Goal: Navigation & Orientation: Find specific page/section

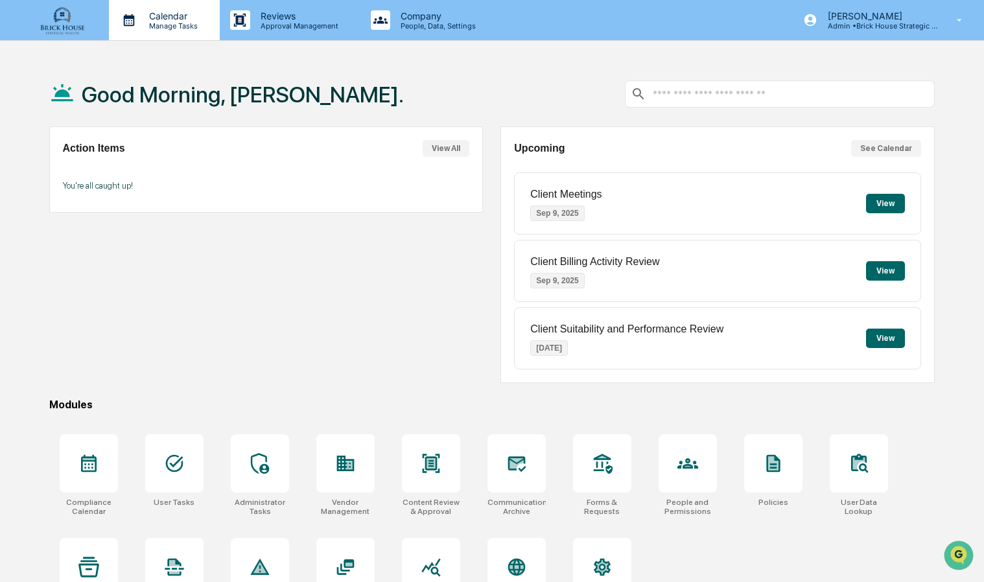
click at [170, 21] on p "Manage Tasks" at bounding box center [171, 25] width 65 height 9
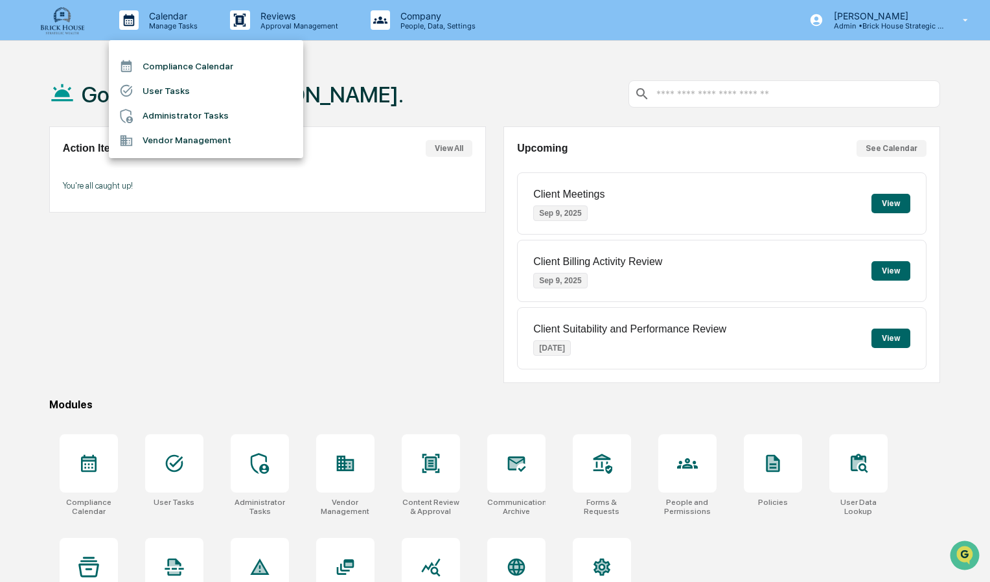
click at [224, 69] on li "Compliance Calendar" at bounding box center [206, 66] width 194 height 25
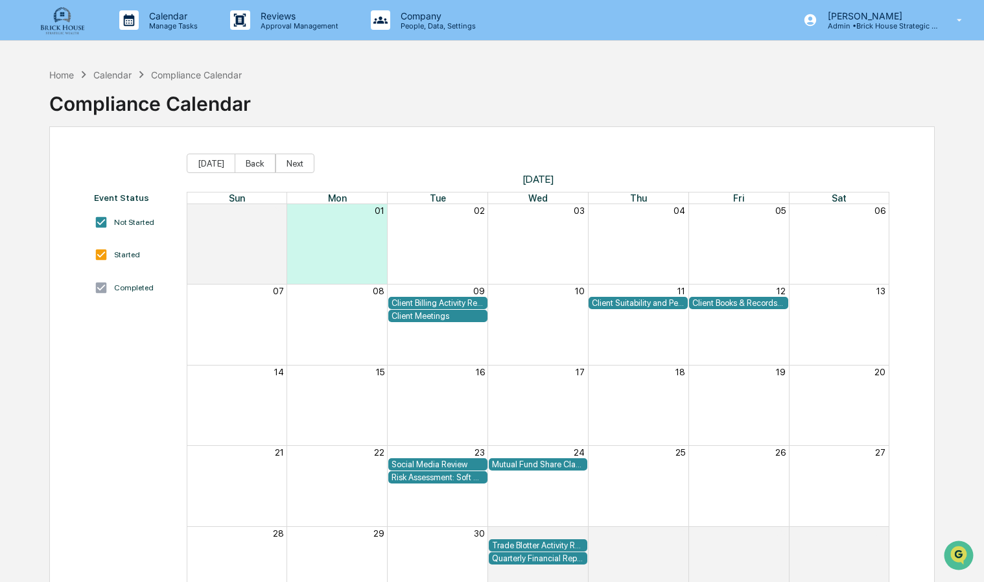
click at [614, 299] on div "Client Suitability and Performance Review" at bounding box center [638, 303] width 93 height 10
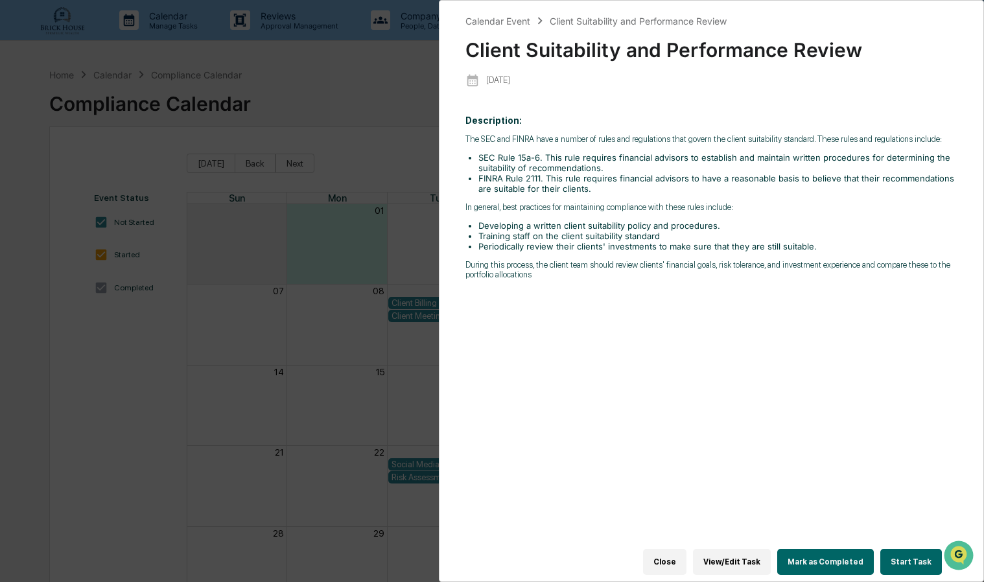
click at [154, 351] on div "Calendar Event Client Suitability and Performance Review Client Suitability and…" at bounding box center [492, 291] width 984 height 582
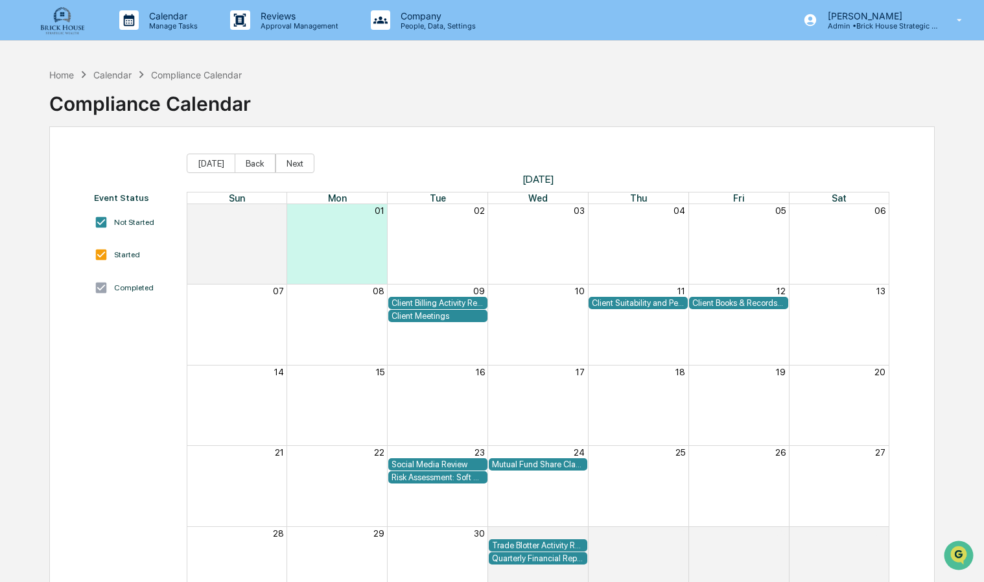
click at [432, 461] on div "Social Media Review" at bounding box center [437, 464] width 93 height 10
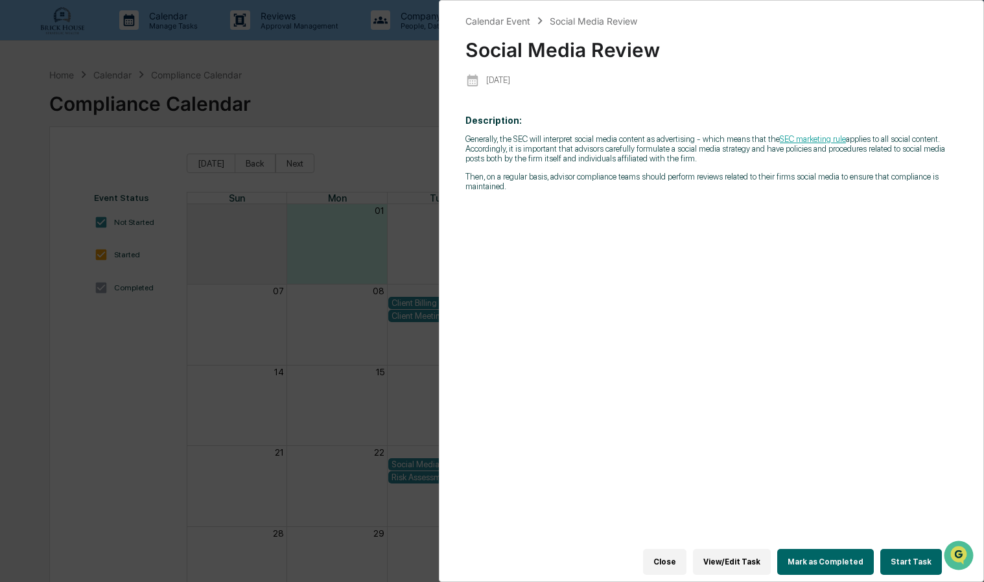
click at [143, 399] on div "Calendar Event Social Media Review Social Media Review [DATE] Description: Gene…" at bounding box center [492, 291] width 984 height 582
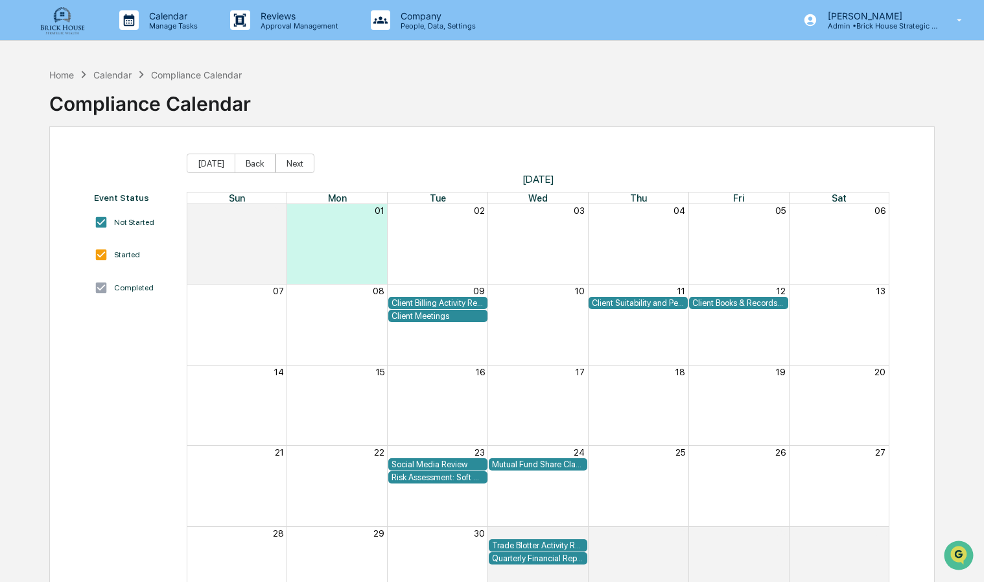
click at [435, 474] on div "Risk Assessment: Soft Dollar Kickbacks" at bounding box center [437, 477] width 93 height 10
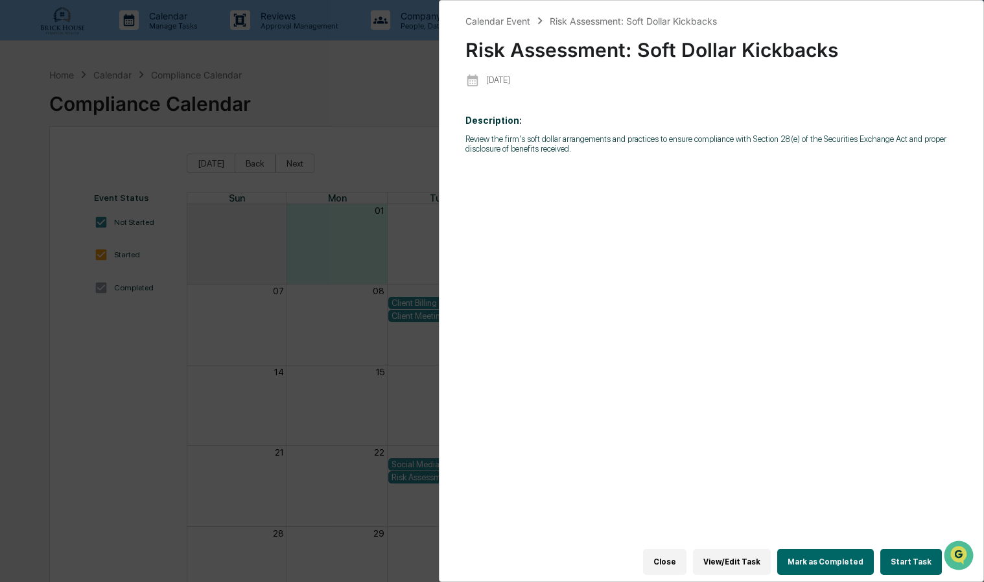
click at [203, 383] on div "Calendar Event Risk Assessment: Soft Dollar Kickbacks Risk Assessment: Soft Dol…" at bounding box center [492, 291] width 984 height 582
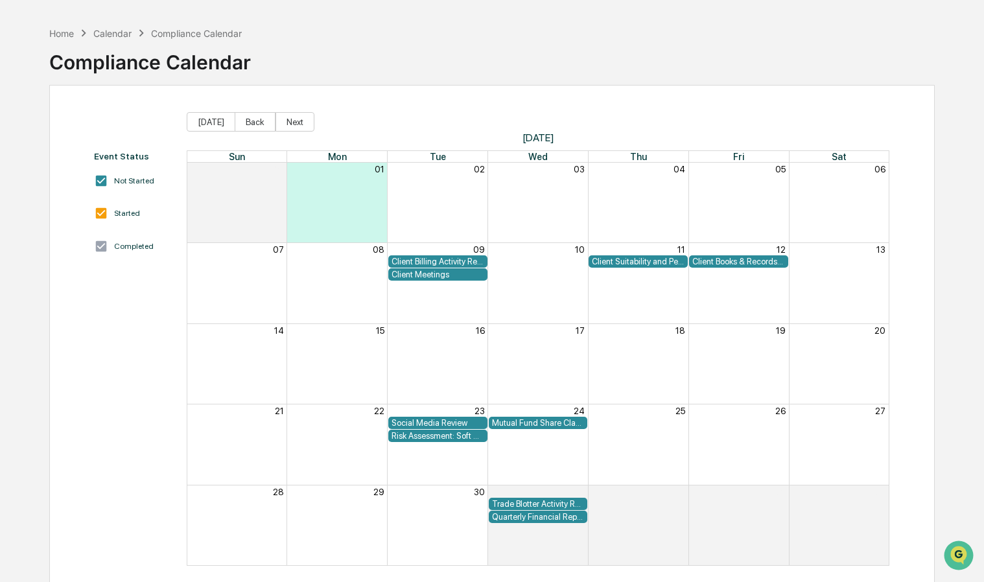
scroll to position [42, 0]
click at [520, 423] on div "Mutual Fund Share Class & Fee Review" at bounding box center [538, 422] width 93 height 10
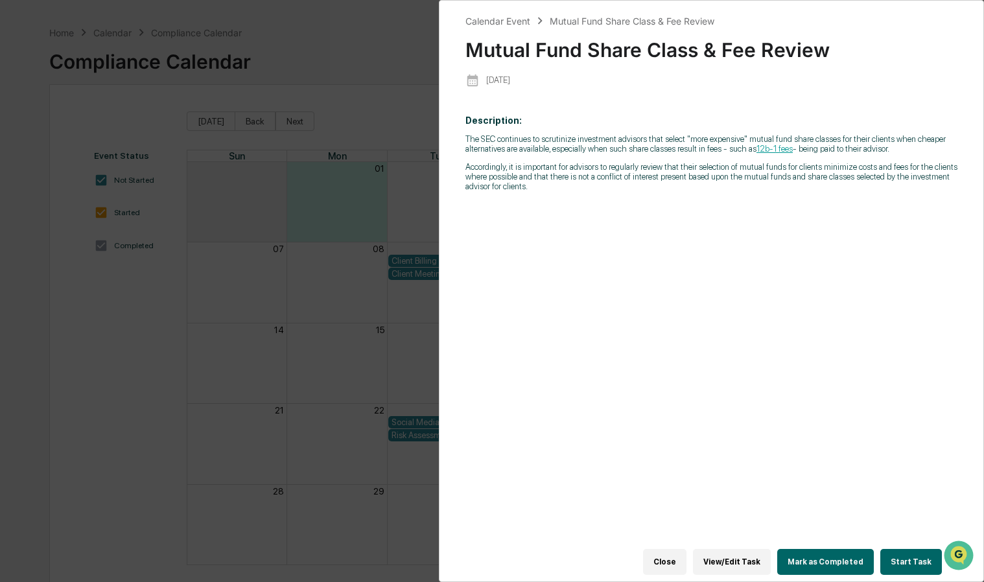
click at [233, 358] on div "Calendar Event Mutual Fund Share Class & Fee Review Mutual Fund Share Class & F…" at bounding box center [492, 291] width 984 height 582
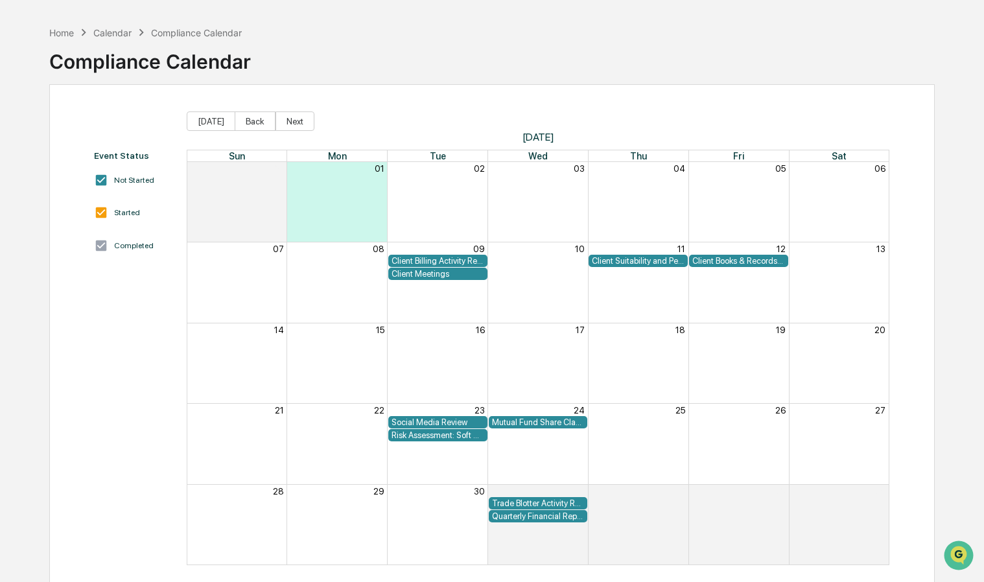
click at [432, 261] on div "Client Billing Activity Review" at bounding box center [437, 261] width 93 height 10
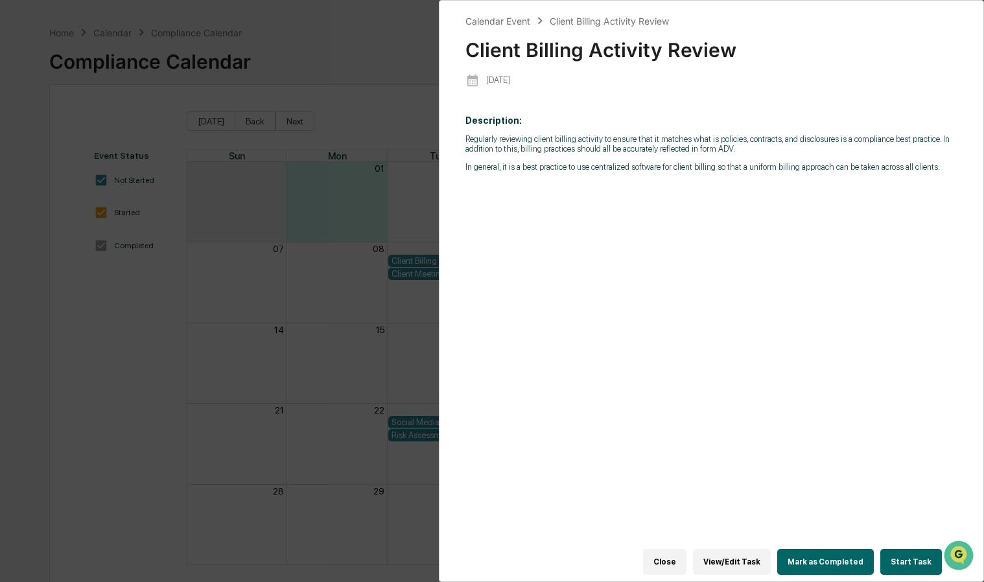
click at [348, 303] on div "Calendar Event Client Billing Activity Review Client Billing Activity Review [D…" at bounding box center [492, 291] width 984 height 582
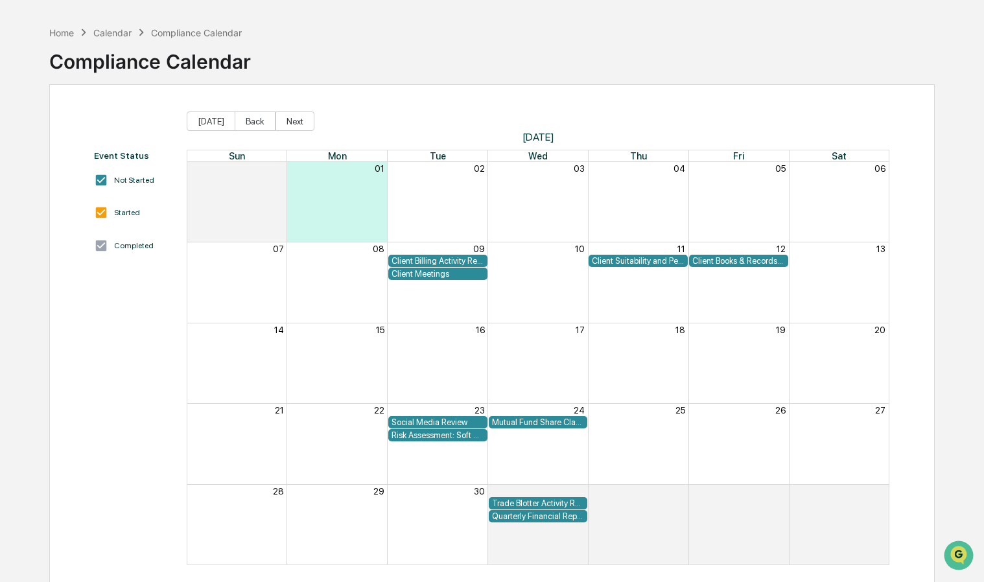
click at [417, 271] on div "Client Meetings" at bounding box center [437, 274] width 93 height 10
